Goal: Information Seeking & Learning: Learn about a topic

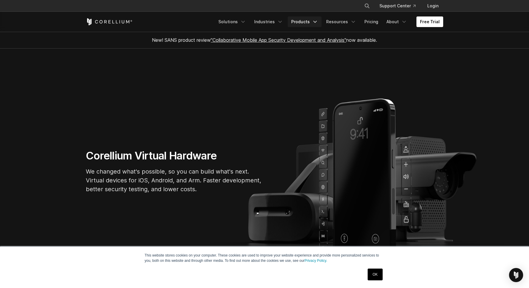
click at [312, 20] on link "Products" at bounding box center [305, 21] width 34 height 11
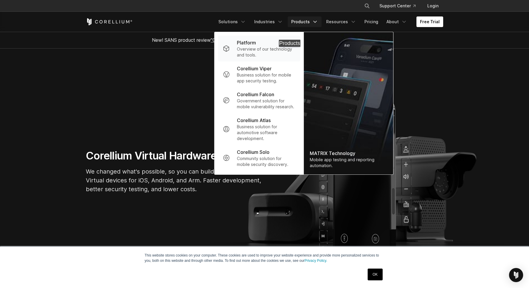
click at [293, 53] on p "Overview of our technology and tools." at bounding box center [266, 52] width 59 height 12
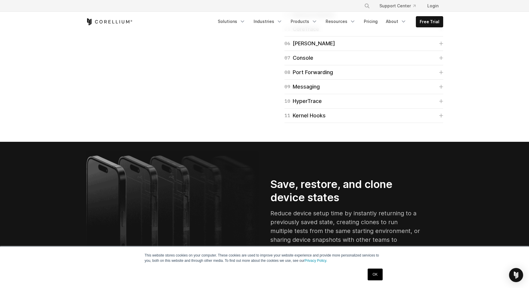
scroll to position [983, 0]
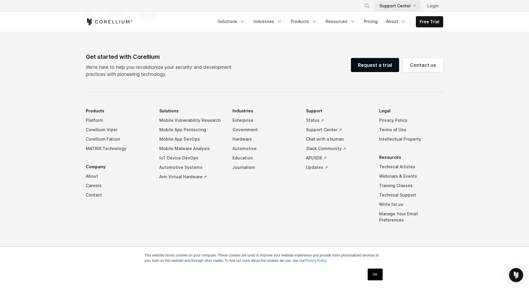
scroll to position [2542, 0]
